Goal: Navigation & Orientation: Find specific page/section

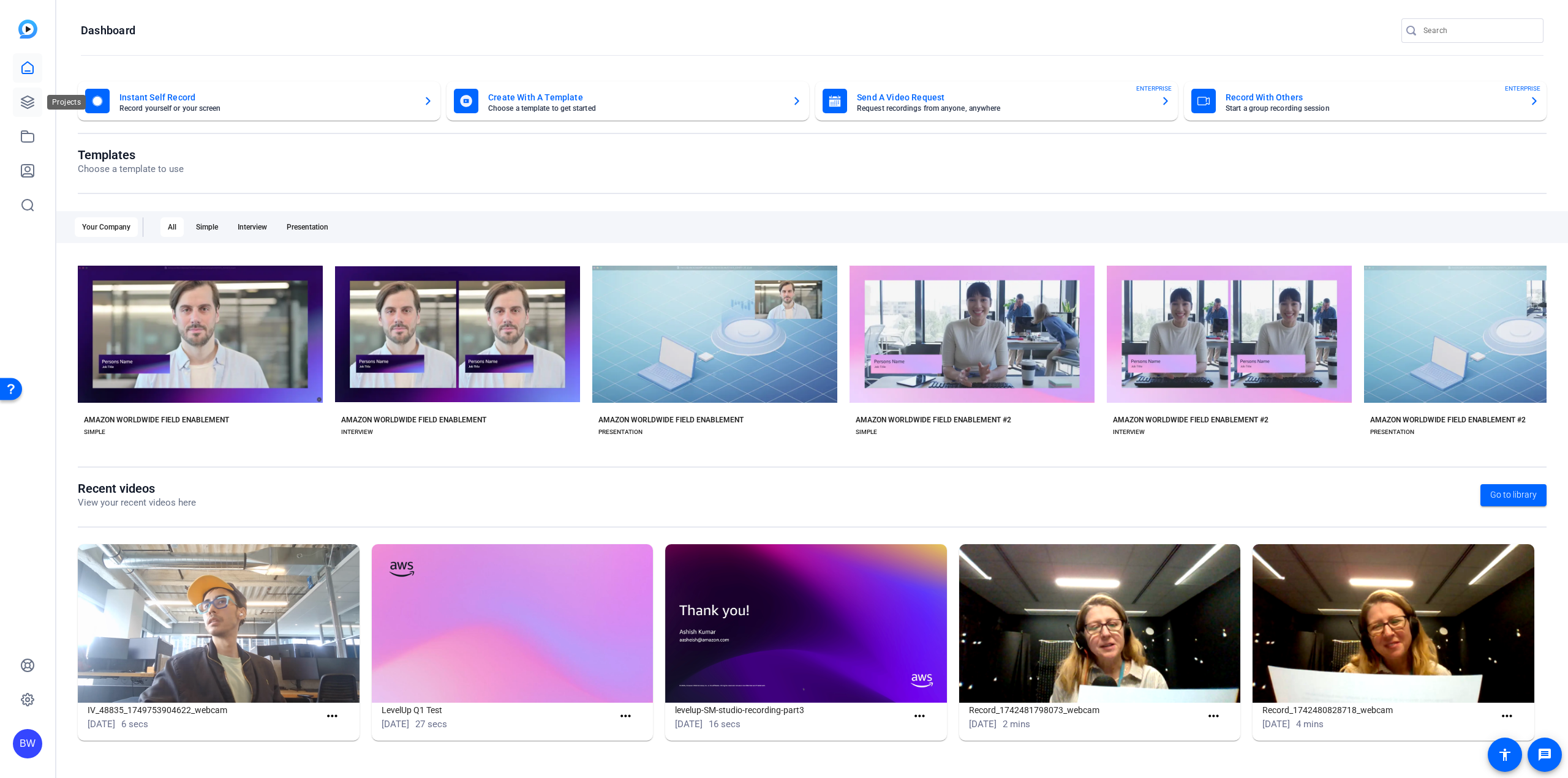
click at [17, 99] on link at bounding box center [28, 102] width 29 height 29
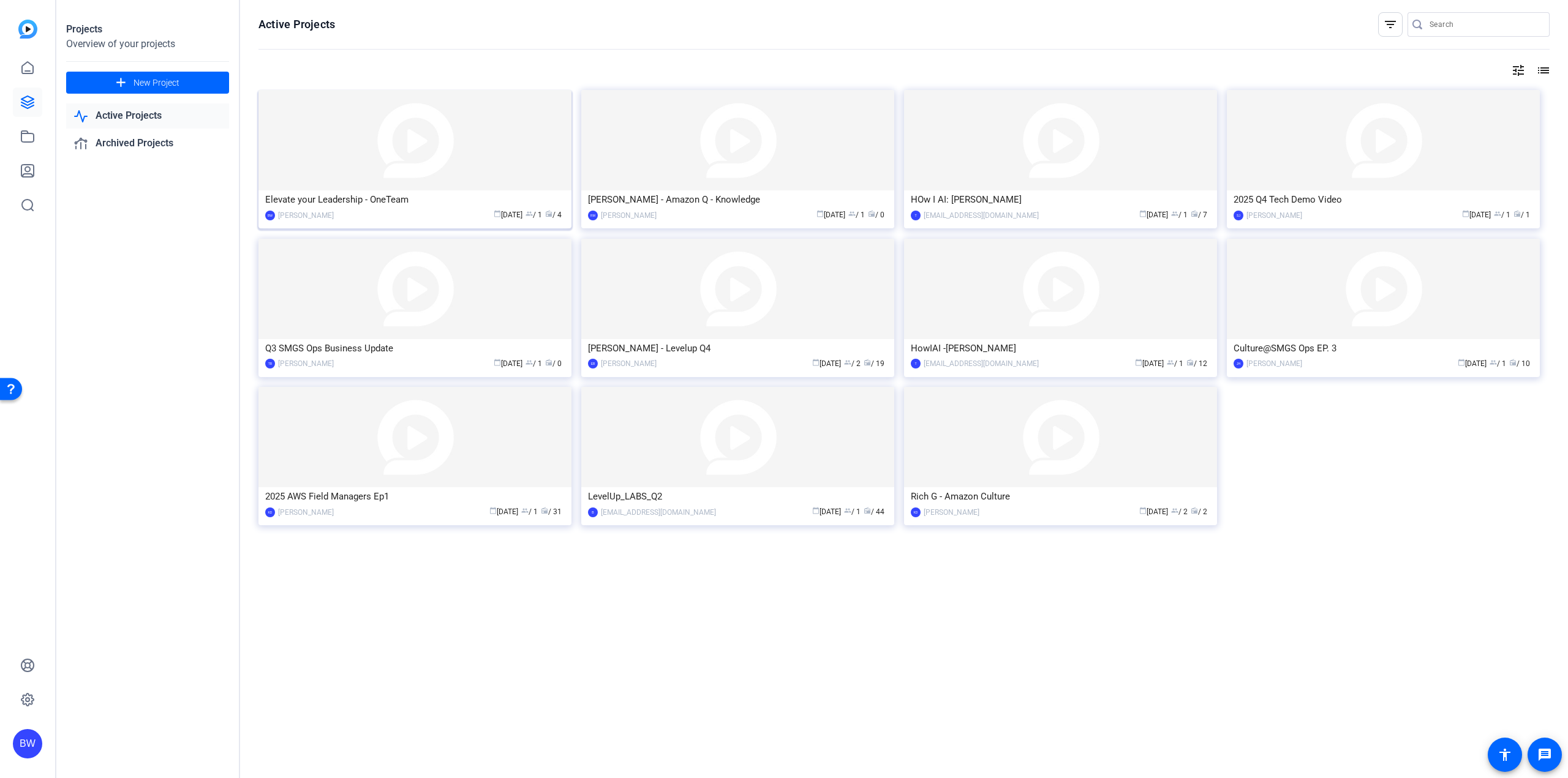
click at [372, 153] on img at bounding box center [415, 140] width 313 height 100
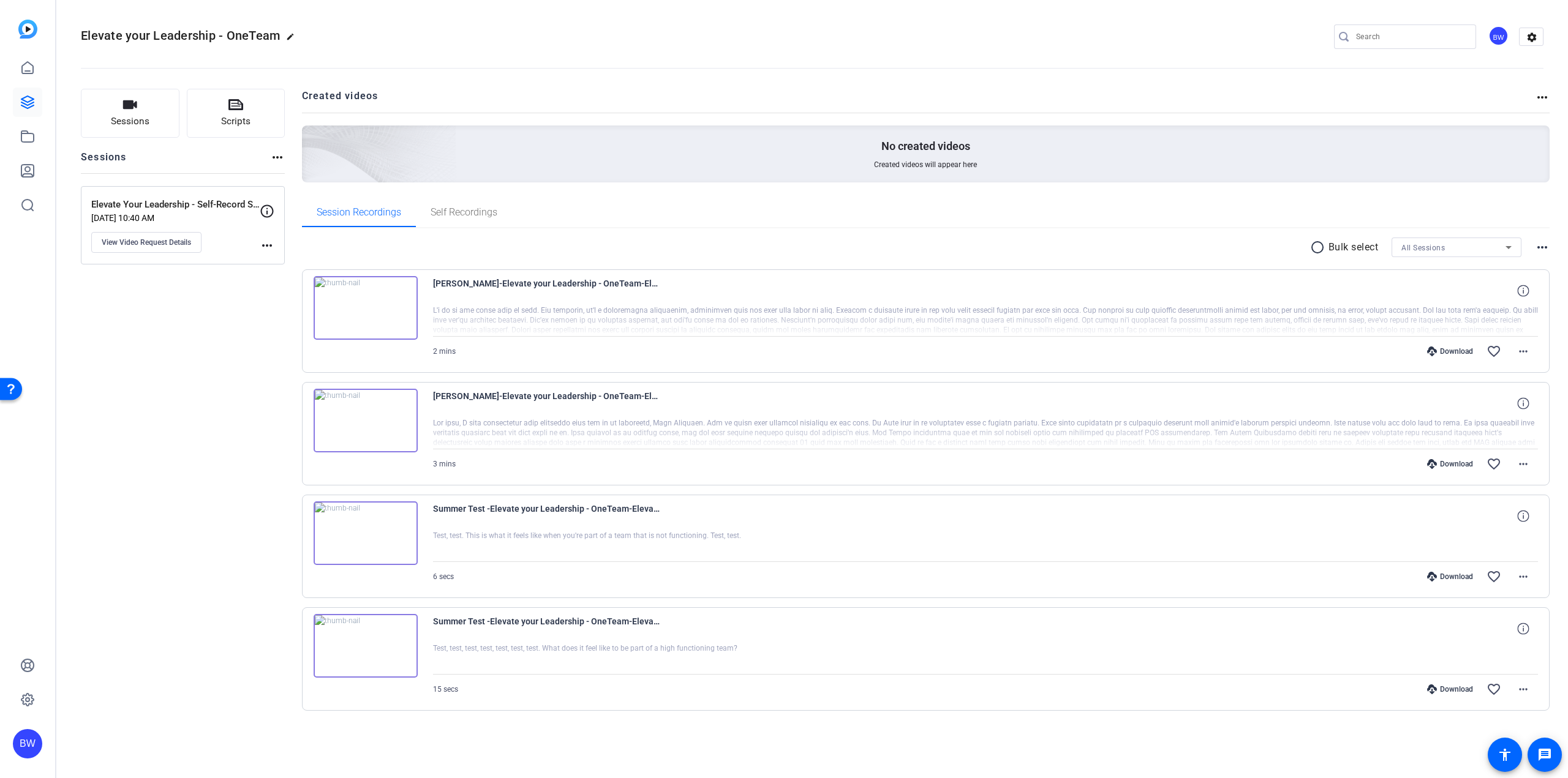
click at [379, 409] on img at bounding box center [366, 421] width 104 height 64
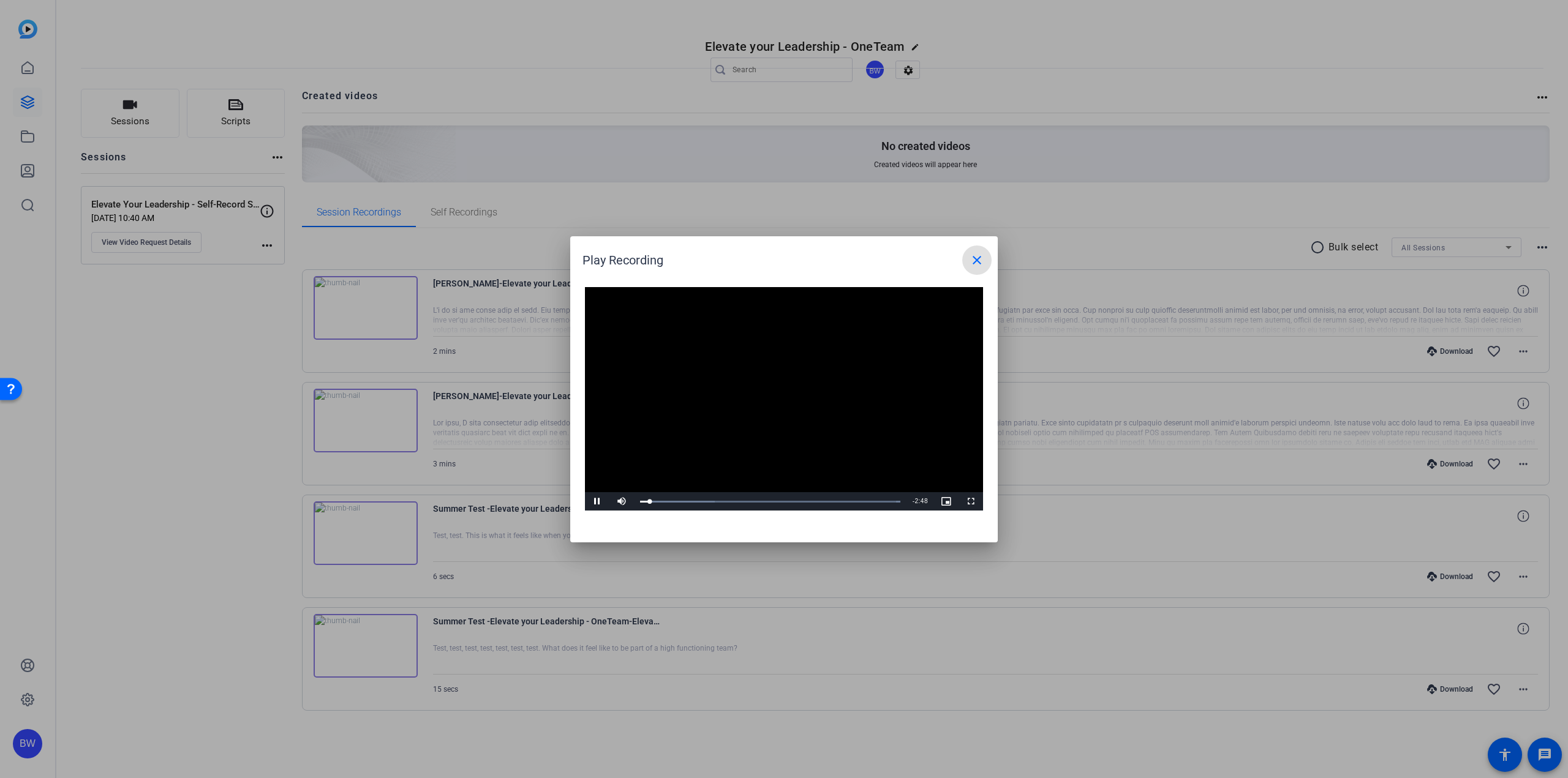
click at [984, 258] on button "close" at bounding box center [977, 260] width 29 height 29
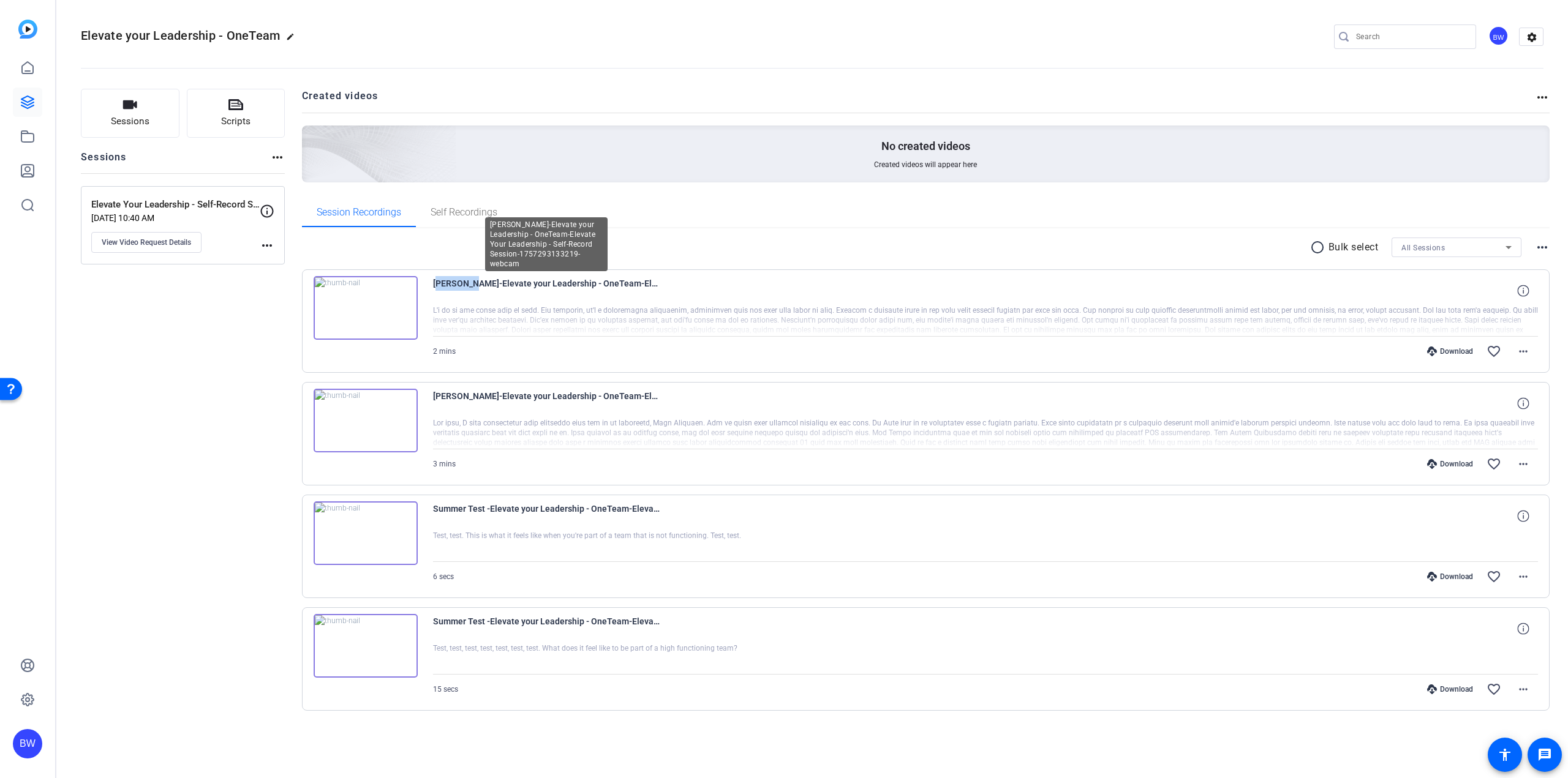
drag, startPoint x: 429, startPoint y: 283, endPoint x: 467, endPoint y: 286, distance: 38.1
click at [467, 286] on div "[PERSON_NAME]-Elevate your Leadership - OneTeam-Elevate Your Leadership - Self-…" at bounding box center [926, 320] width 1248 height 103
copy span "[PERSON_NAME]"
